Goal: Information Seeking & Learning: Learn about a topic

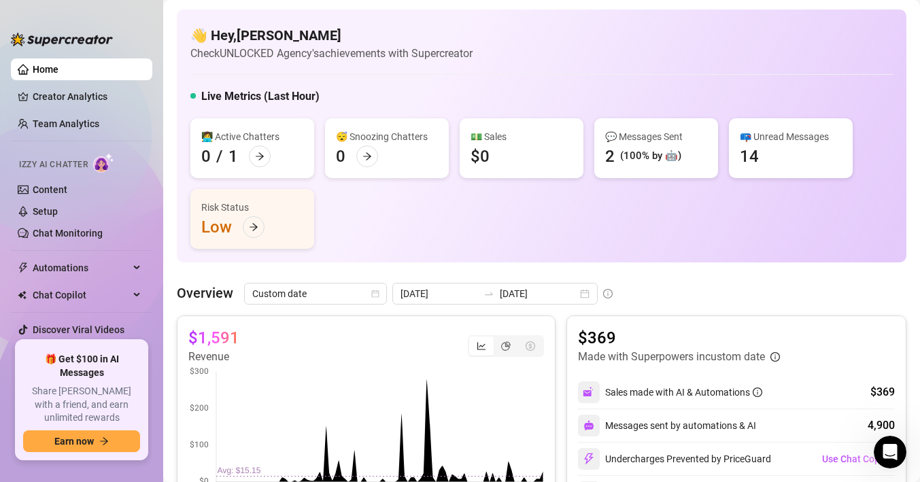
scroll to position [262, 0]
click at [87, 335] on link "Discover Viral Videos" at bounding box center [79, 329] width 92 height 11
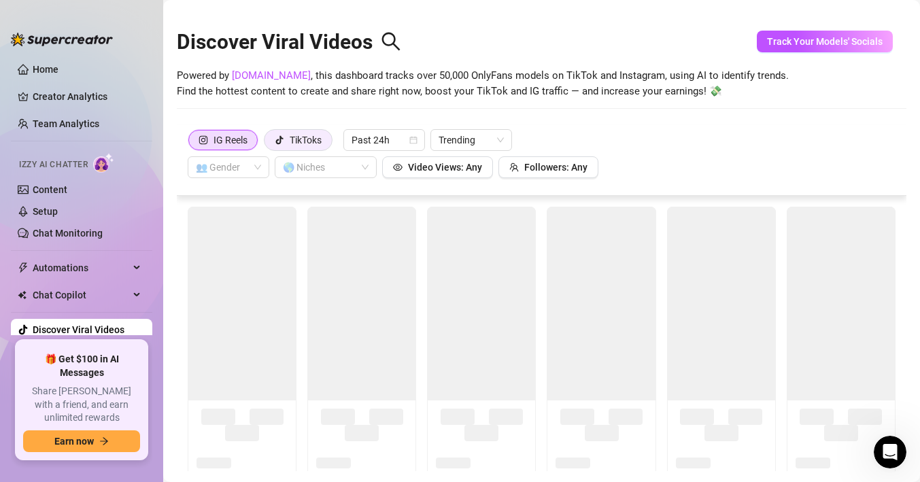
click at [305, 140] on div "TikToks" at bounding box center [306, 140] width 32 height 20
click at [268, 143] on input "TikToks" at bounding box center [268, 143] width 0 height 0
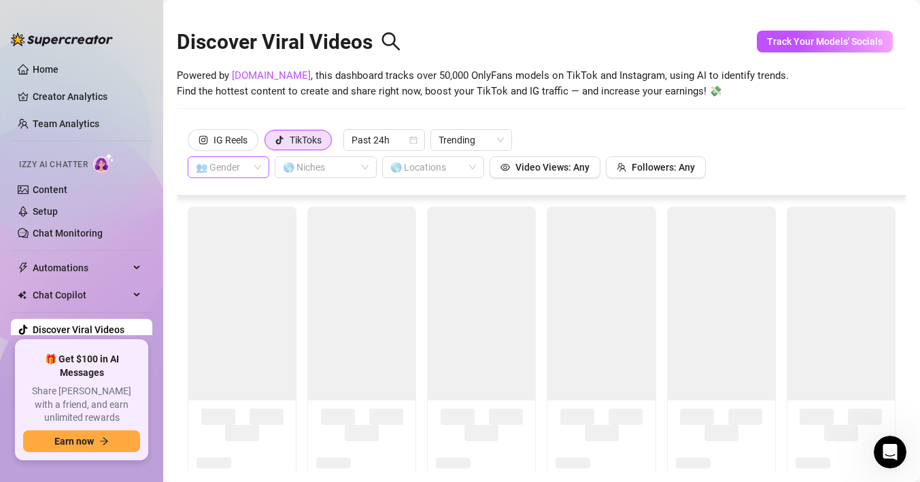
click at [261, 166] on div "👥 Gender" at bounding box center [229, 167] width 82 height 22
click at [235, 219] on div "👨 [DEMOGRAPHIC_DATA]" at bounding box center [229, 216] width 60 height 15
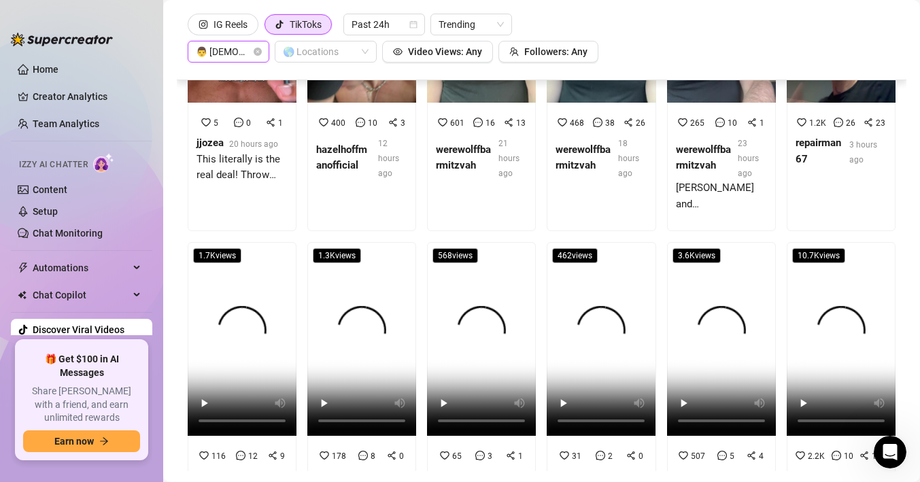
scroll to position [832, 0]
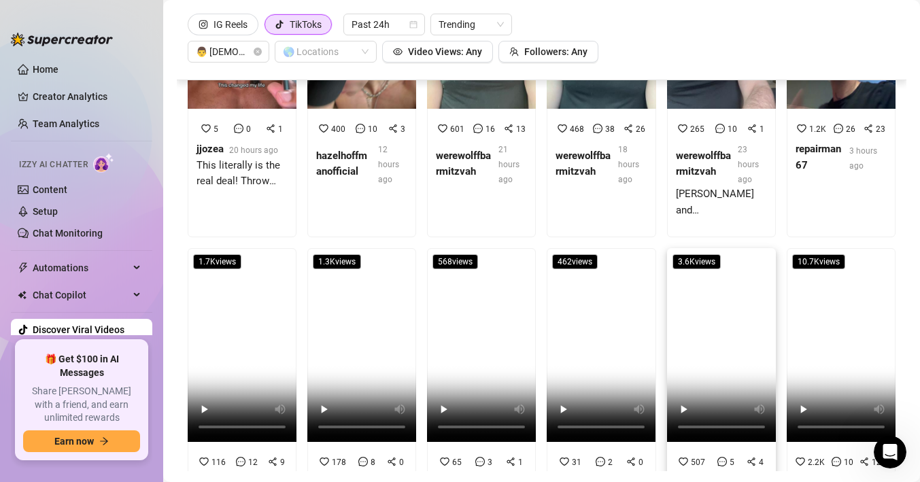
click at [727, 376] on video at bounding box center [721, 345] width 109 height 194
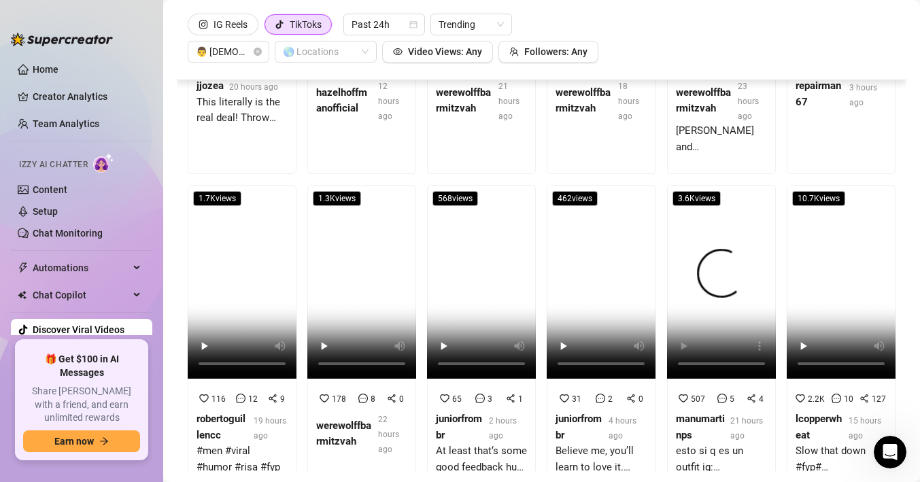
scroll to position [940, 0]
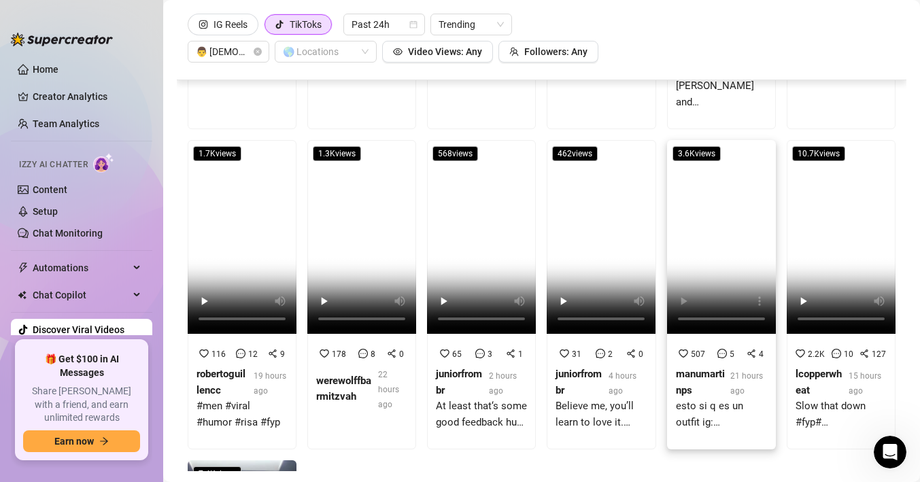
click at [704, 398] on div "esto si q es un outfit ig: manumartinps" at bounding box center [721, 414] width 91 height 32
click at [710, 371] on strong "manumartinps" at bounding box center [700, 382] width 49 height 29
